Goal: Complete application form

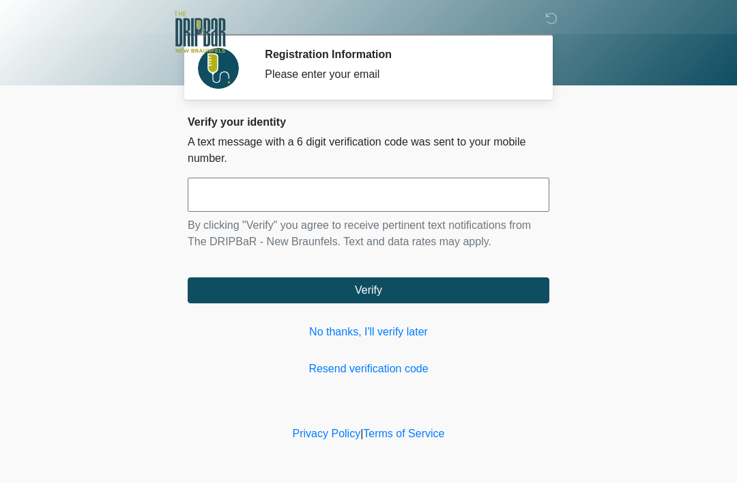
click at [386, 338] on link "No thanks, I'll verify later" at bounding box center [369, 332] width 362 height 16
click at [404, 333] on link "No thanks, I'll verify later" at bounding box center [369, 332] width 362 height 16
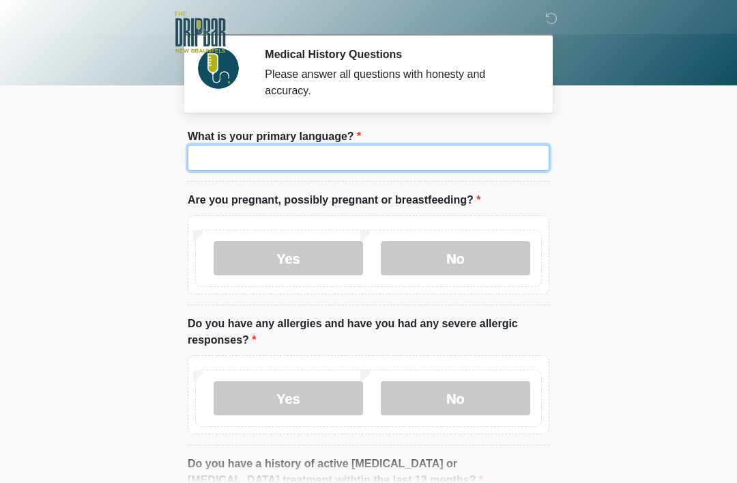
click at [453, 166] on input "What is your primary language?" at bounding box center [369, 158] width 362 height 26
type input "*******"
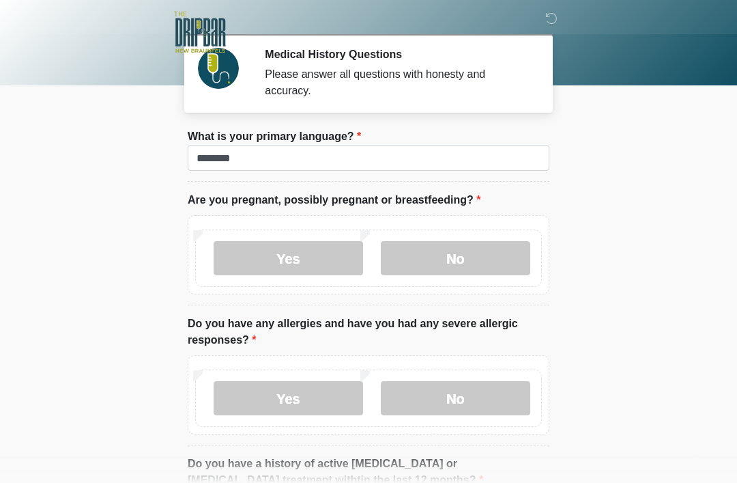
click at [498, 237] on div "Yes No" at bounding box center [368, 257] width 347 height 57
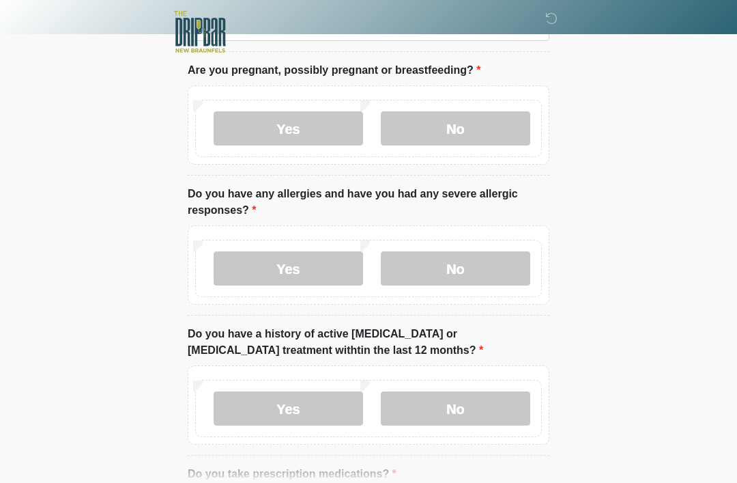
click at [492, 124] on label "No" at bounding box center [456, 129] width 150 height 34
click at [494, 244] on div "Yes No" at bounding box center [368, 268] width 347 height 57
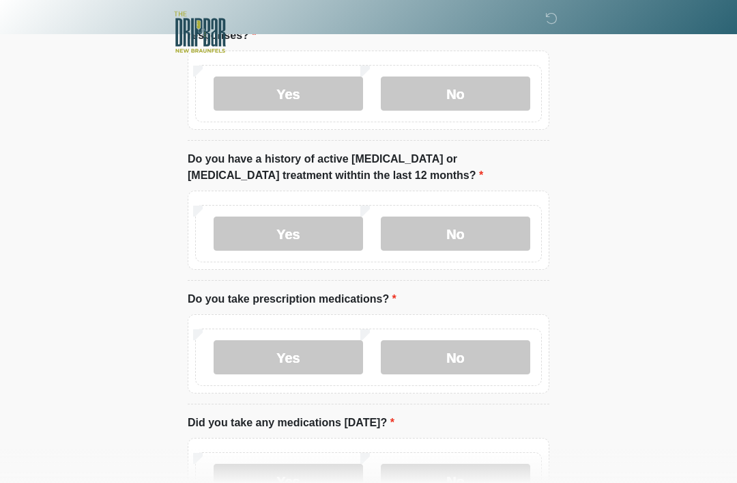
scroll to position [322, 0]
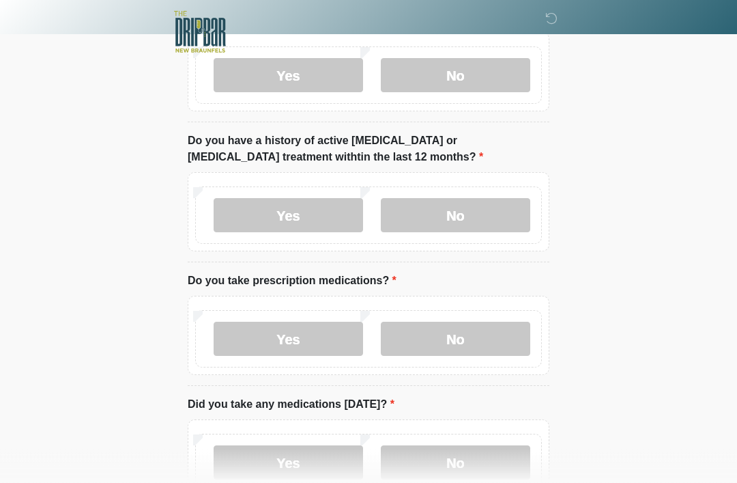
click at [498, 210] on label "No" at bounding box center [456, 216] width 150 height 34
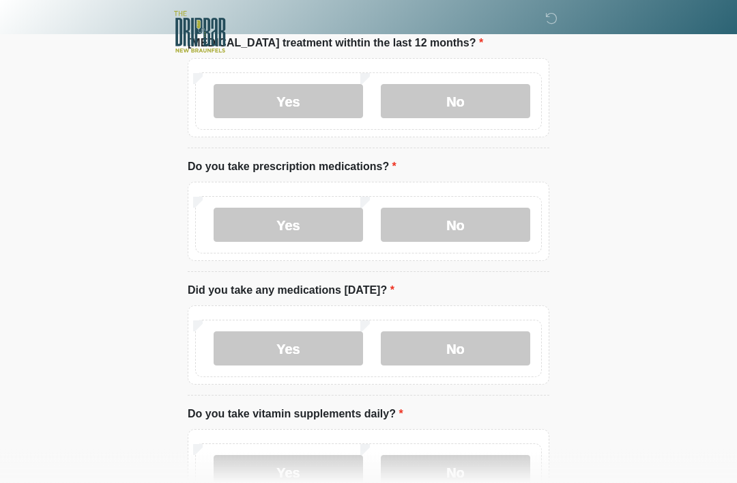
scroll to position [442, 0]
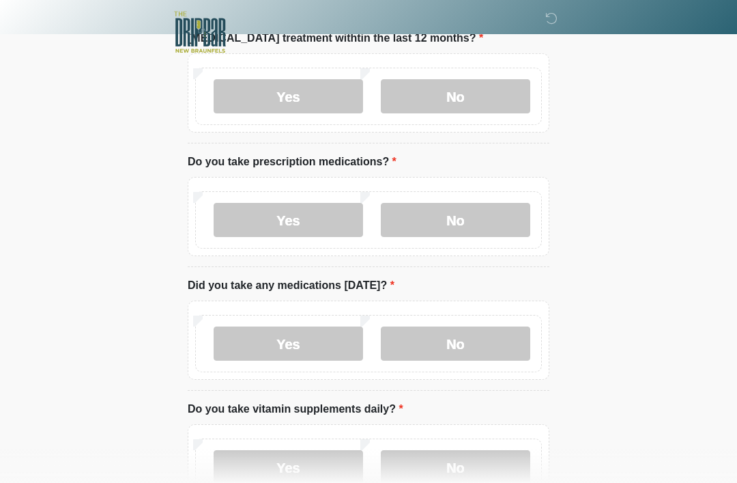
click at [497, 210] on label "No" at bounding box center [456, 220] width 150 height 34
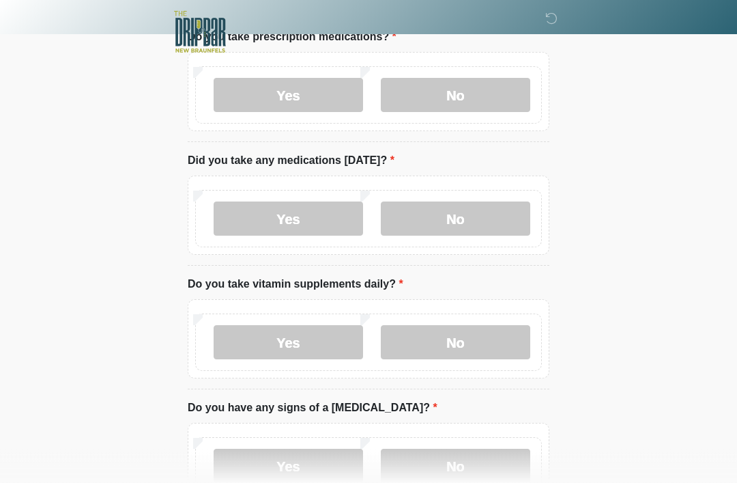
click at [495, 212] on label "No" at bounding box center [456, 219] width 150 height 34
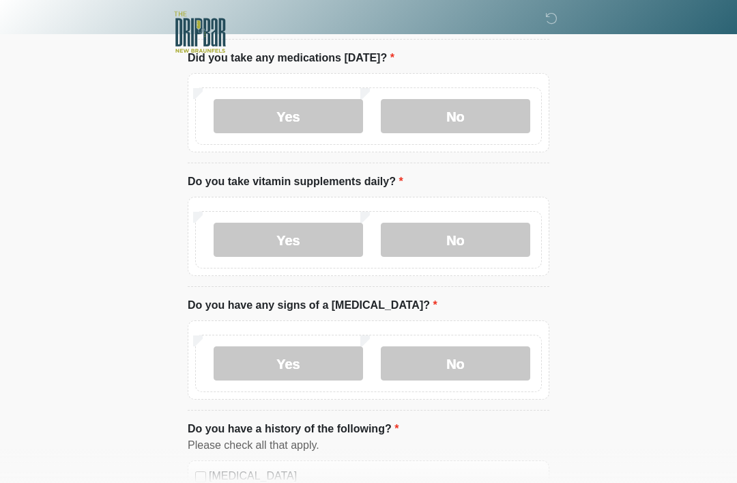
scroll to position [673, 0]
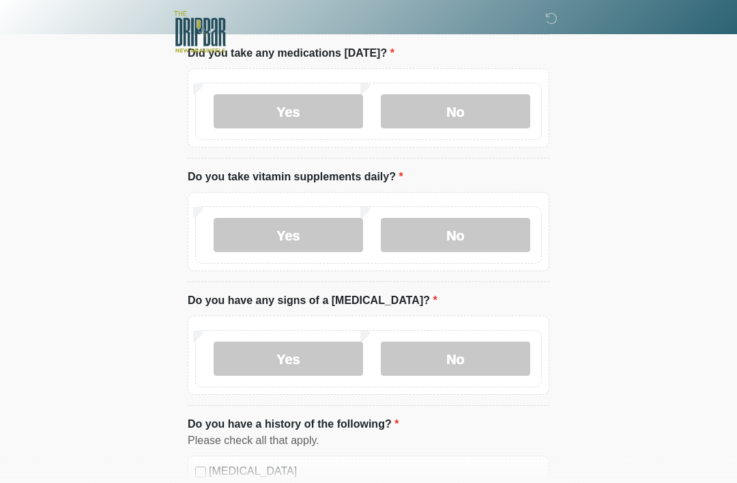
click at [297, 233] on label "Yes" at bounding box center [289, 236] width 150 height 34
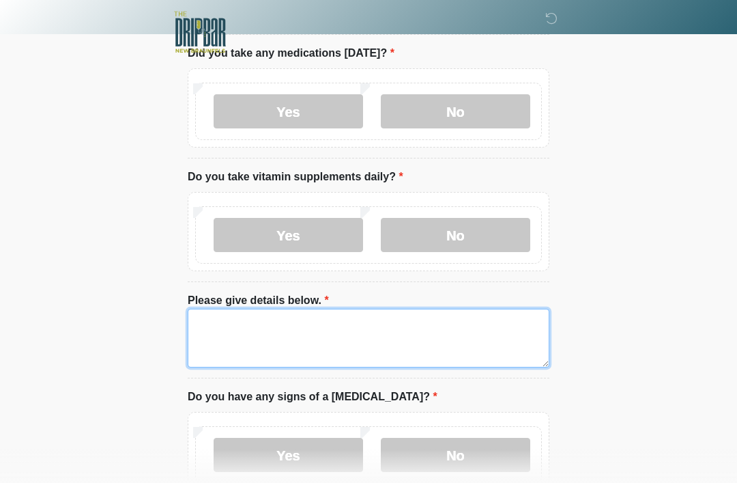
click at [450, 362] on textarea "Please give details below." at bounding box center [369, 338] width 362 height 59
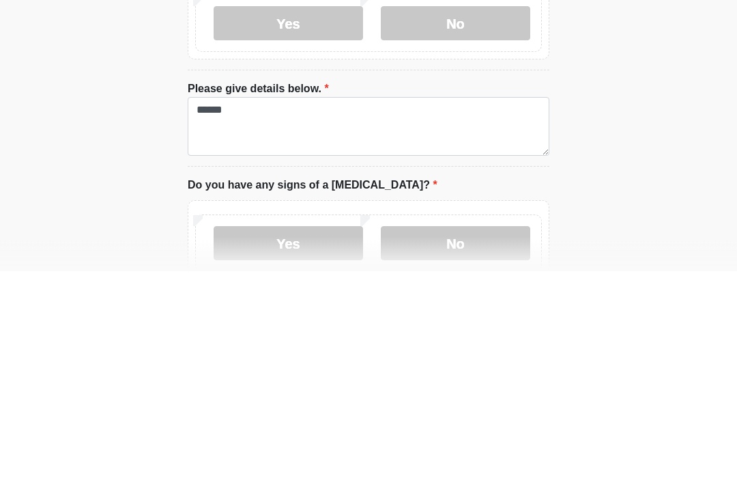
scroll to position [886, 0]
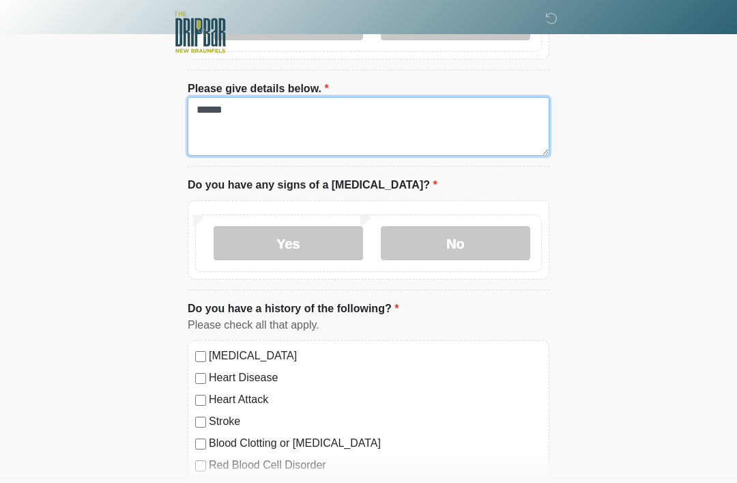
click at [459, 108] on textarea "*****" at bounding box center [369, 126] width 362 height 59
type textarea "**********"
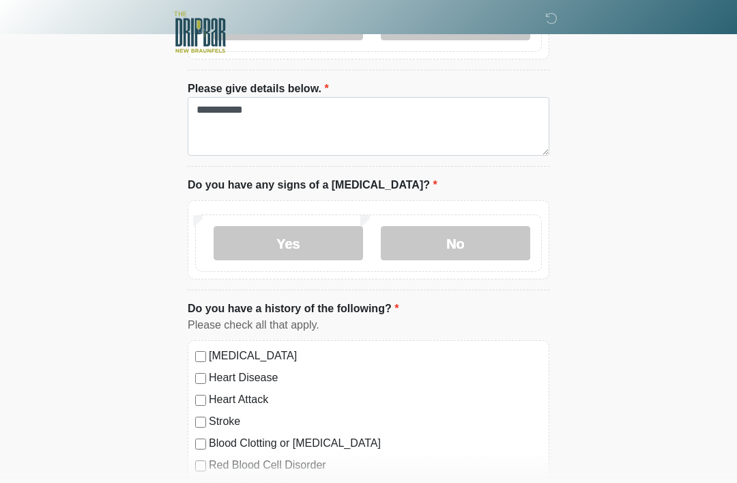
click at [477, 226] on label "No" at bounding box center [456, 243] width 150 height 34
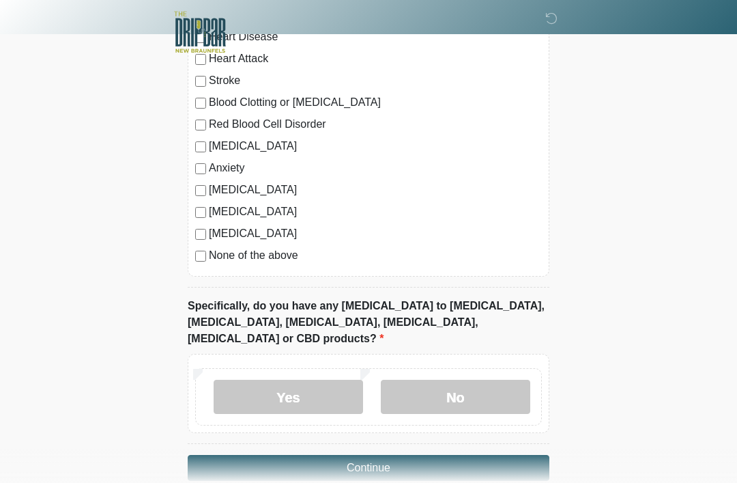
scroll to position [1235, 0]
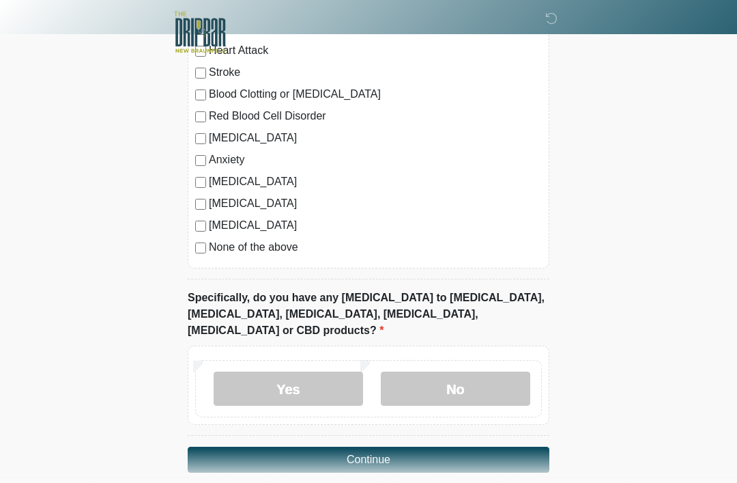
click at [493, 371] on label "No" at bounding box center [456, 388] width 150 height 34
click at [463, 447] on button "Continue" at bounding box center [369, 460] width 362 height 26
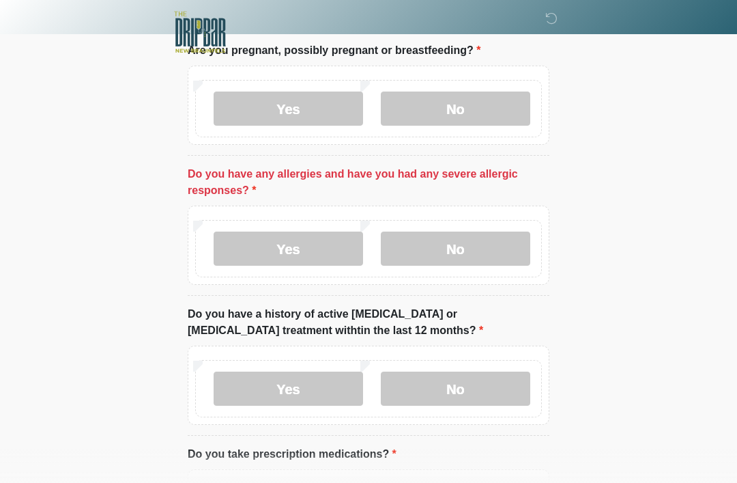
click at [487, 238] on label "No" at bounding box center [456, 248] width 150 height 34
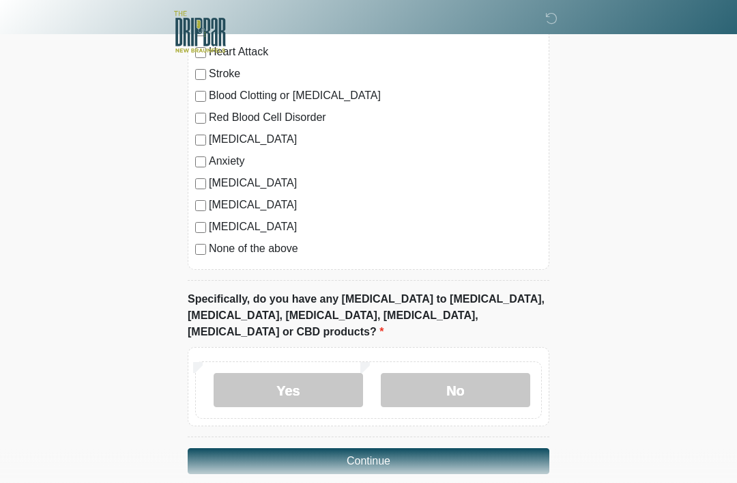
scroll to position [1235, 0]
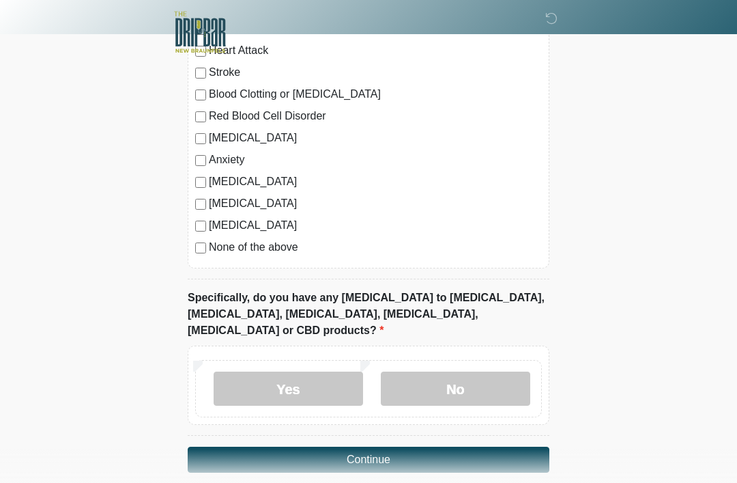
click at [447, 449] on button "Continue" at bounding box center [369, 460] width 362 height 26
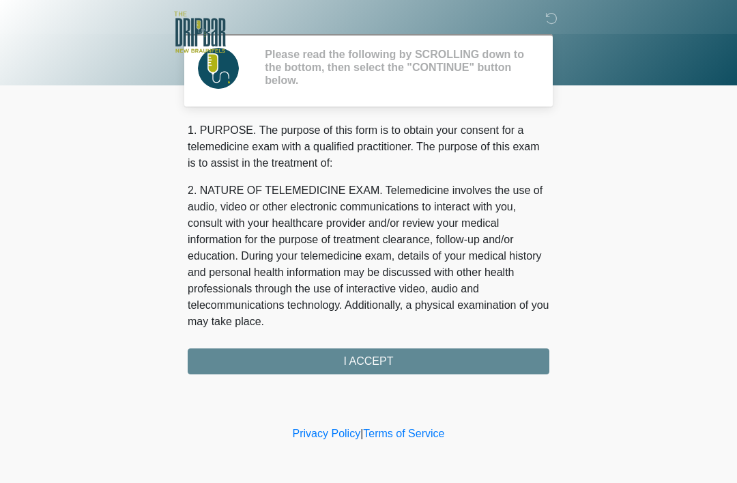
scroll to position [0, 0]
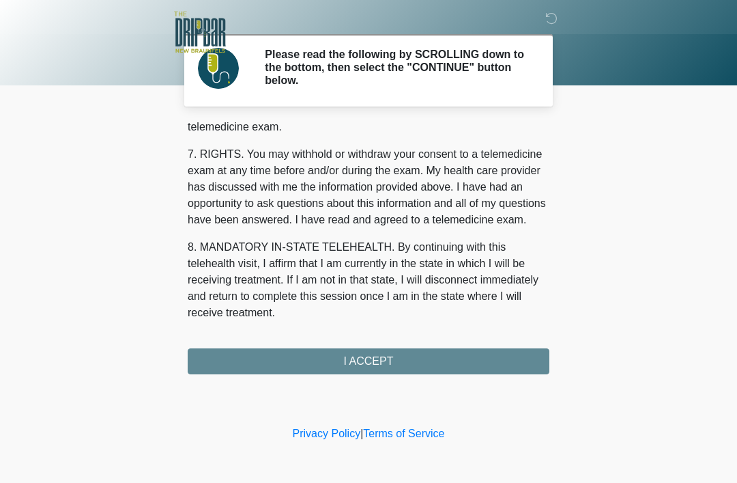
click at [437, 366] on button "I ACCEPT" at bounding box center [369, 361] width 362 height 26
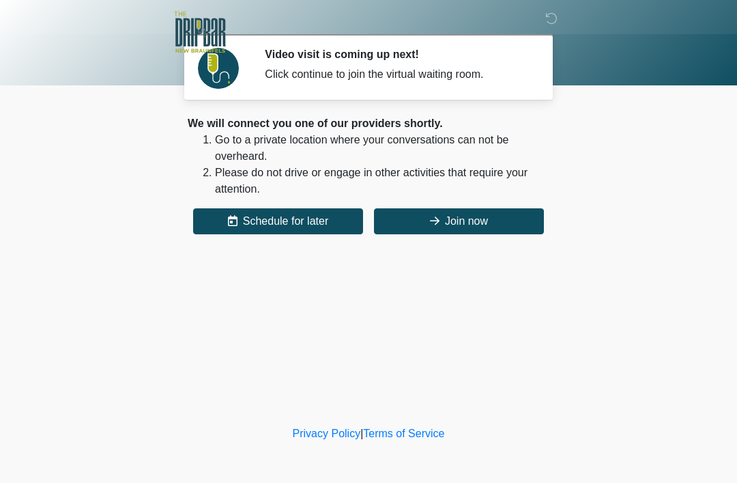
click at [481, 212] on button "Join now" at bounding box center [459, 221] width 170 height 26
